Goal: Information Seeking & Learning: Learn about a topic

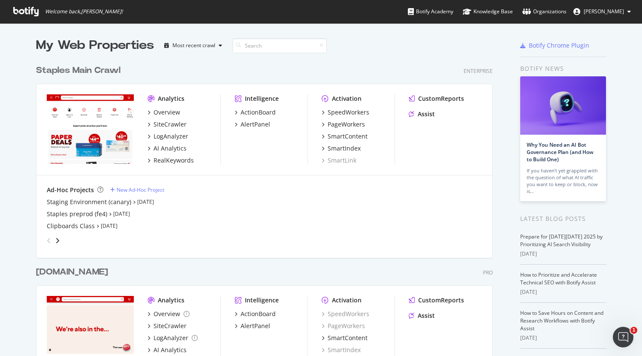
click at [99, 68] on div "Staples Main Crawl" at bounding box center [78, 70] width 85 height 12
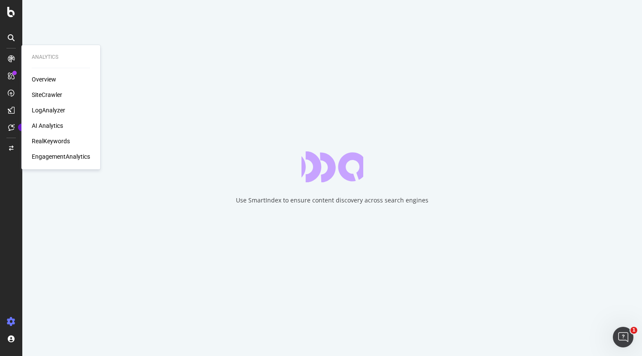
click at [54, 112] on div "LogAnalyzer" at bounding box center [48, 110] width 33 height 9
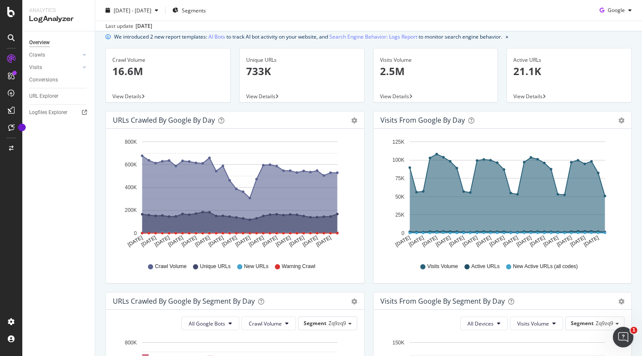
scroll to position [12, 0]
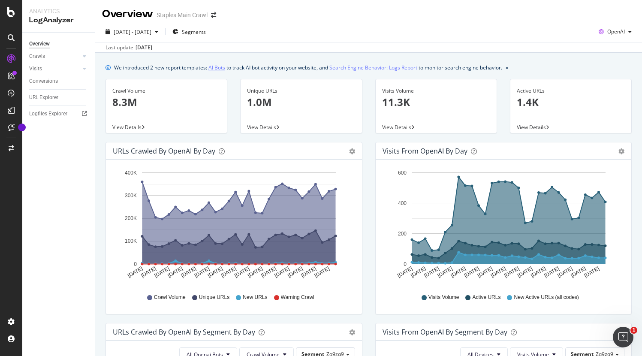
click at [219, 70] on link "AI Bots" at bounding box center [217, 67] width 17 height 9
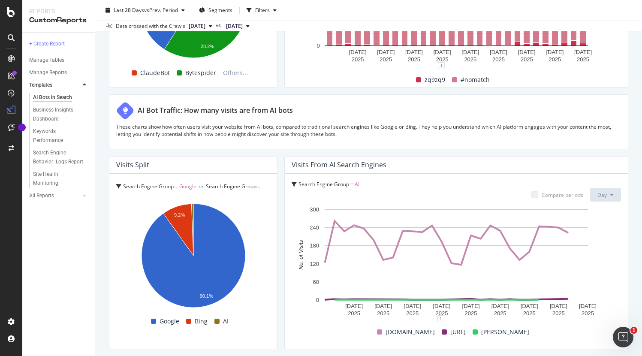
scroll to position [1457, 0]
